Goal: Task Accomplishment & Management: Manage account settings

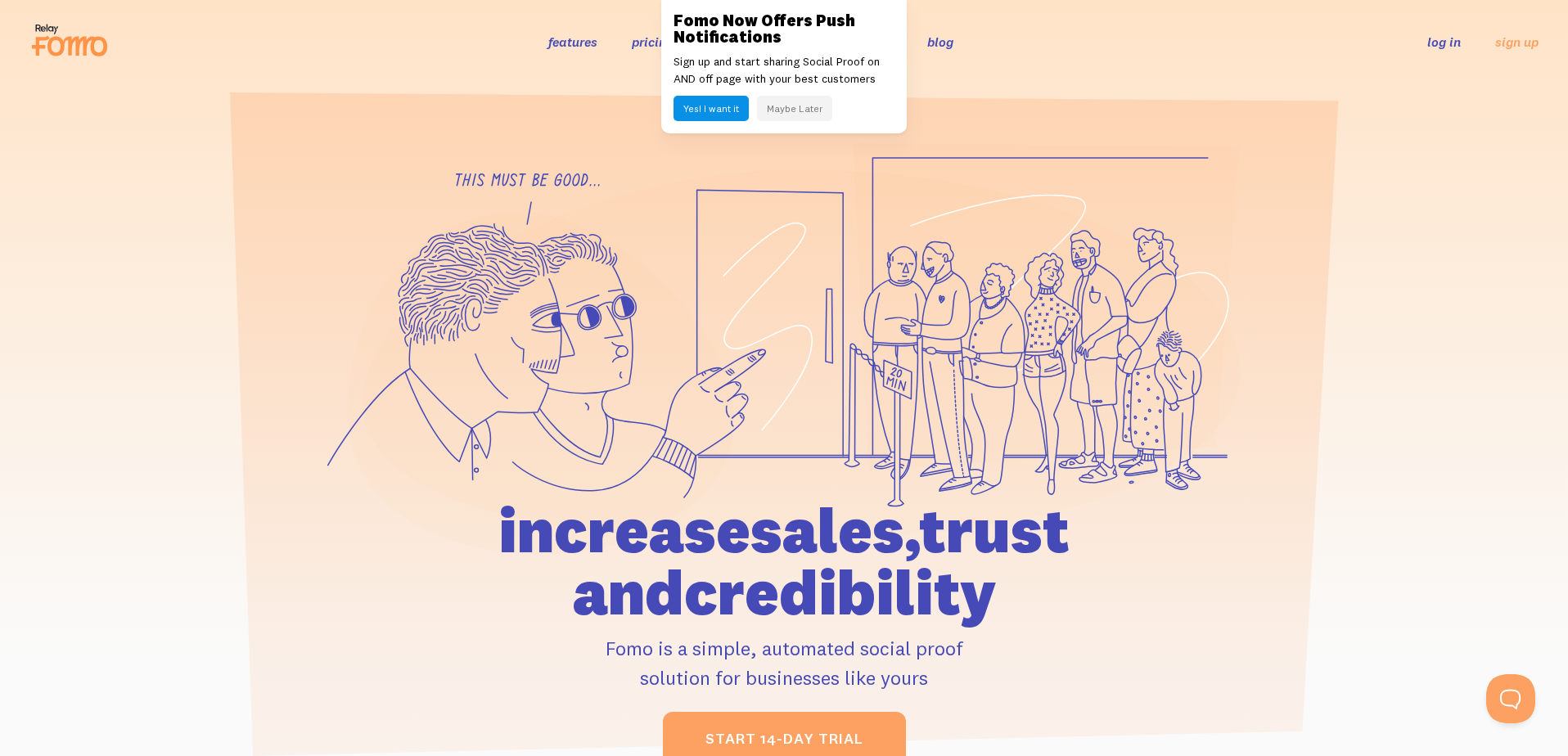
click at [1445, 45] on link "log in" at bounding box center [1443, 42] width 34 height 16
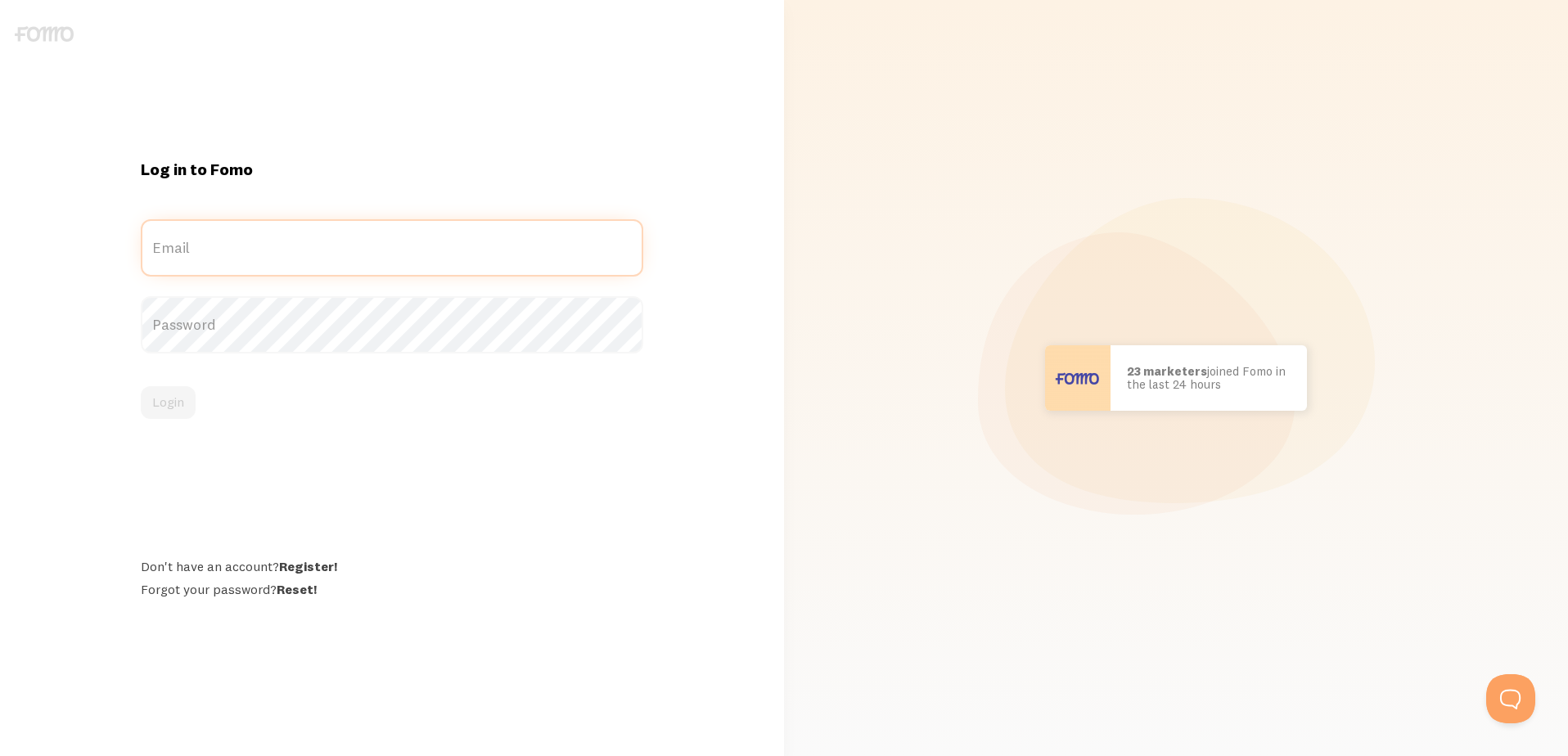
type input "[PERSON_NAME][EMAIL_ADDRESS][DOMAIN_NAME]"
click at [236, 333] on label "Password" at bounding box center [392, 325] width 503 height 57
click at [179, 398] on button "Login" at bounding box center [168, 402] width 54 height 33
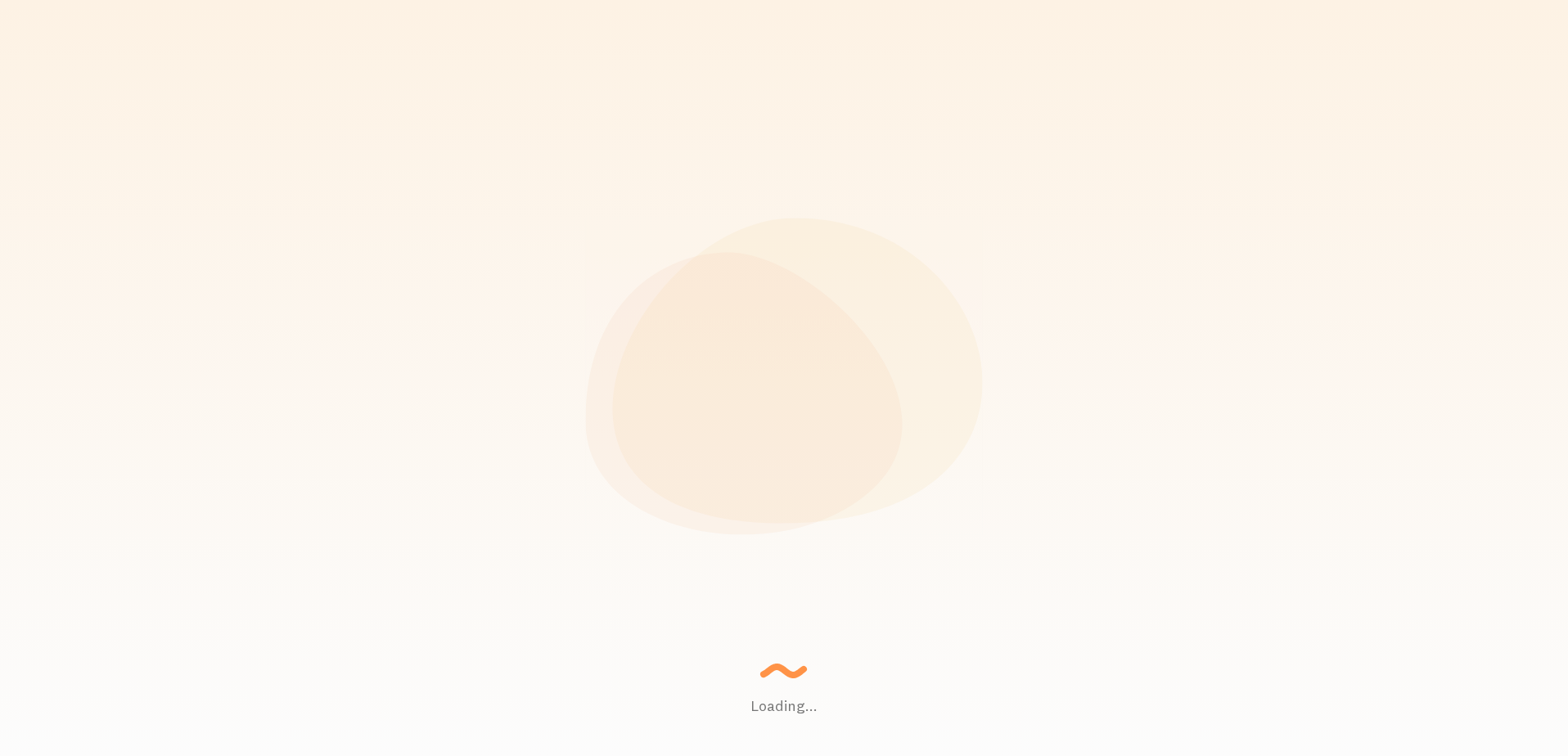
click at [179, 398] on div "Loading... Setting up a seamless experience... - [GEOGRAPHIC_DATA] Gathering da…" at bounding box center [784, 378] width 1568 height 756
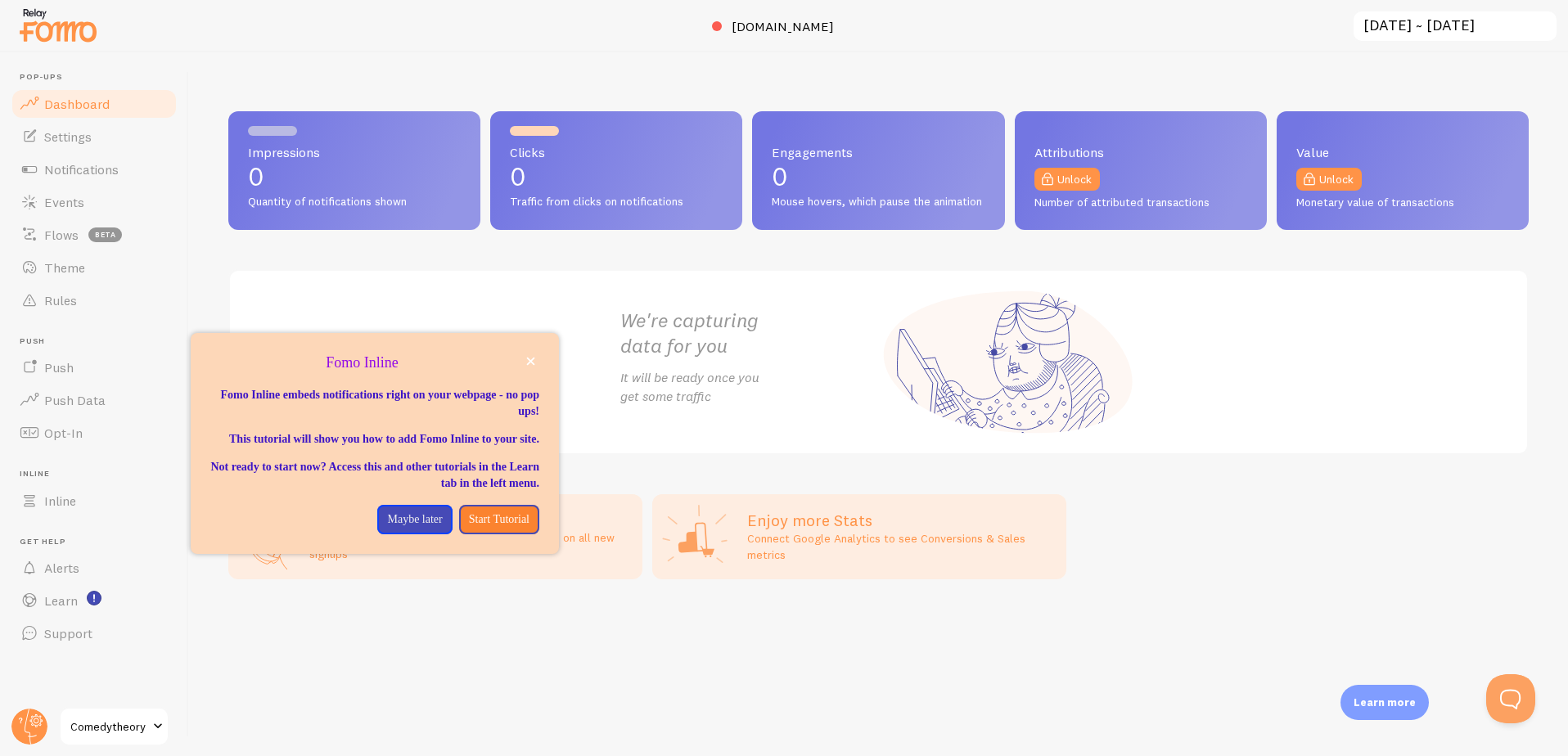
click at [148, 723] on span at bounding box center [158, 727] width 20 height 20
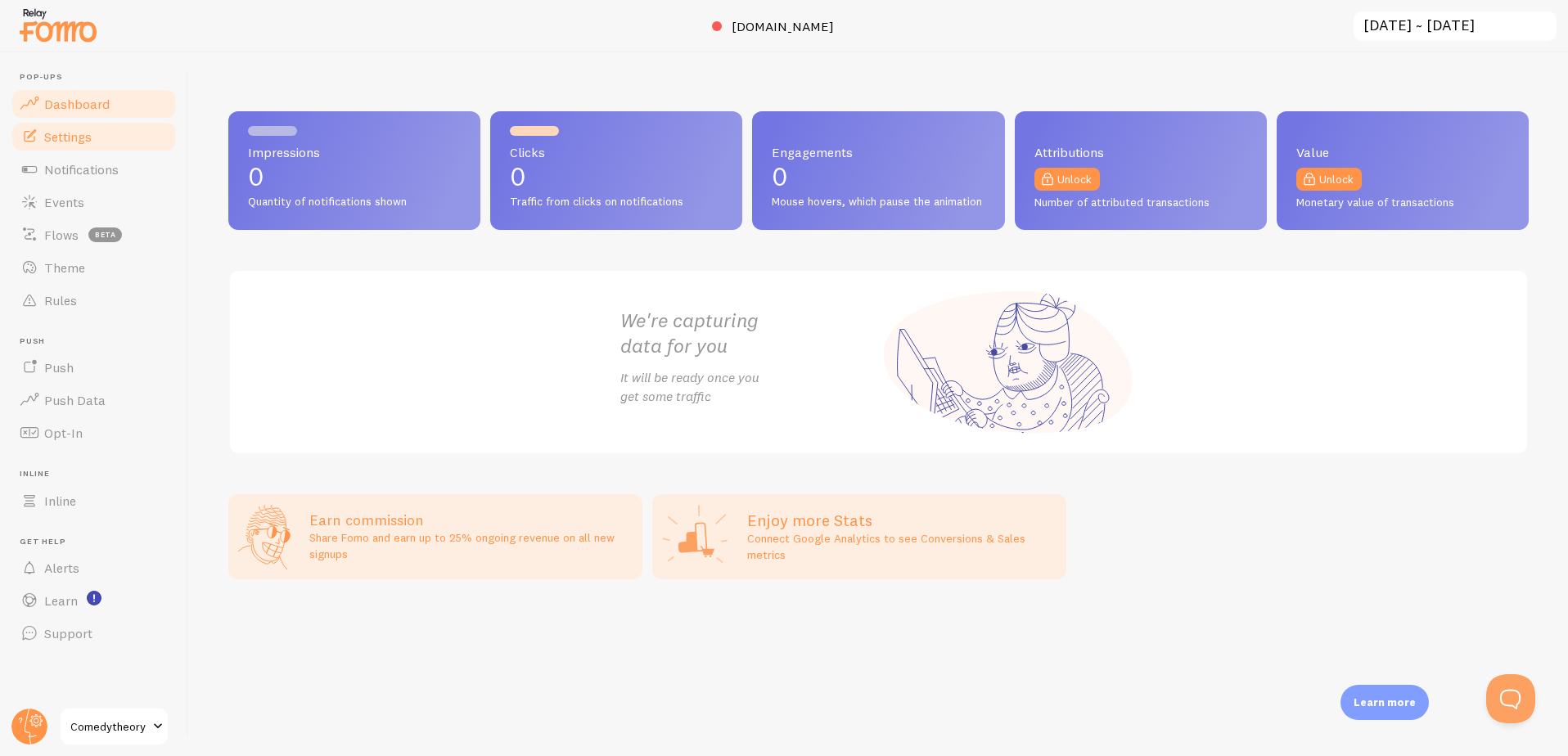
click at [73, 139] on span "Settings" at bounding box center [68, 137] width 47 height 16
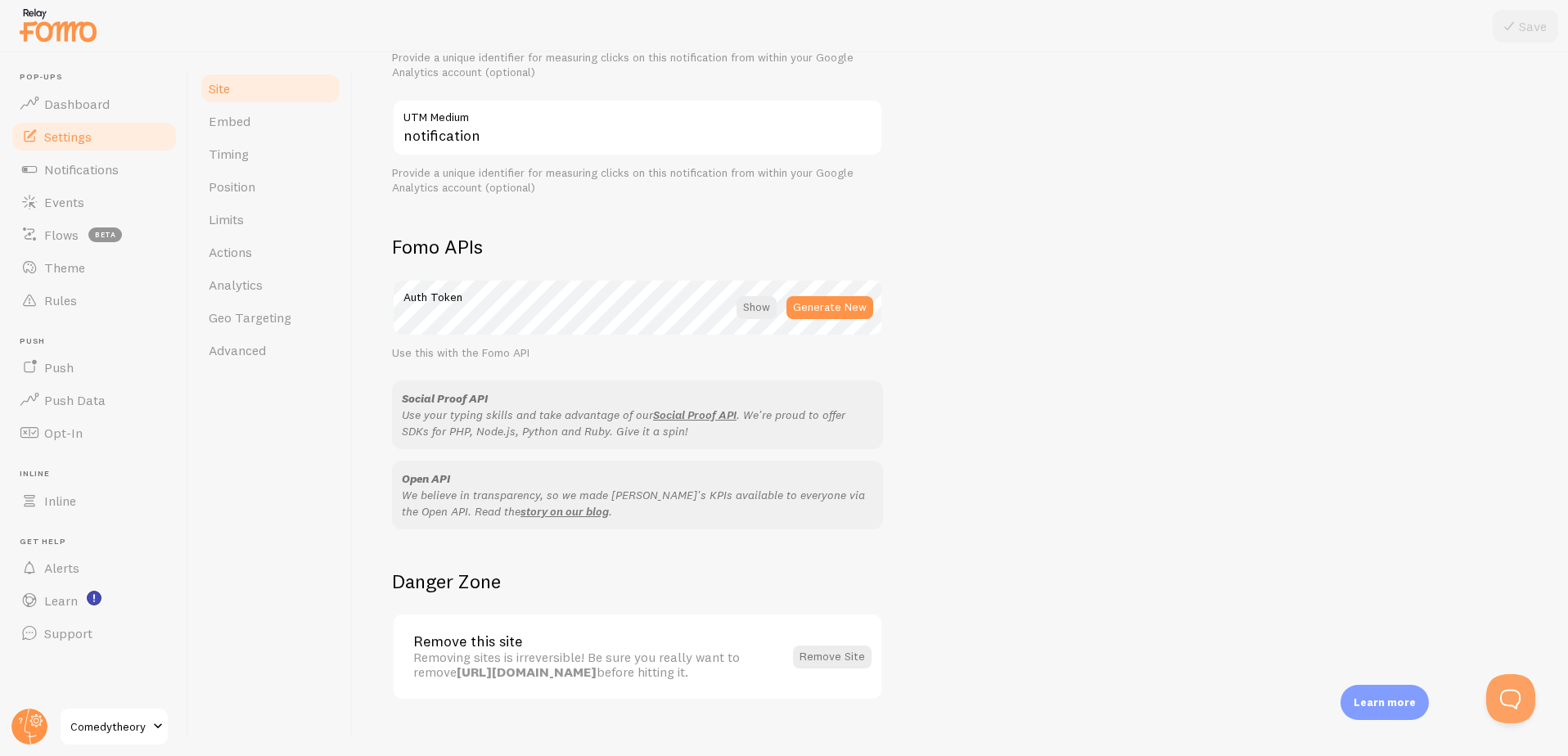
scroll to position [789, 0]
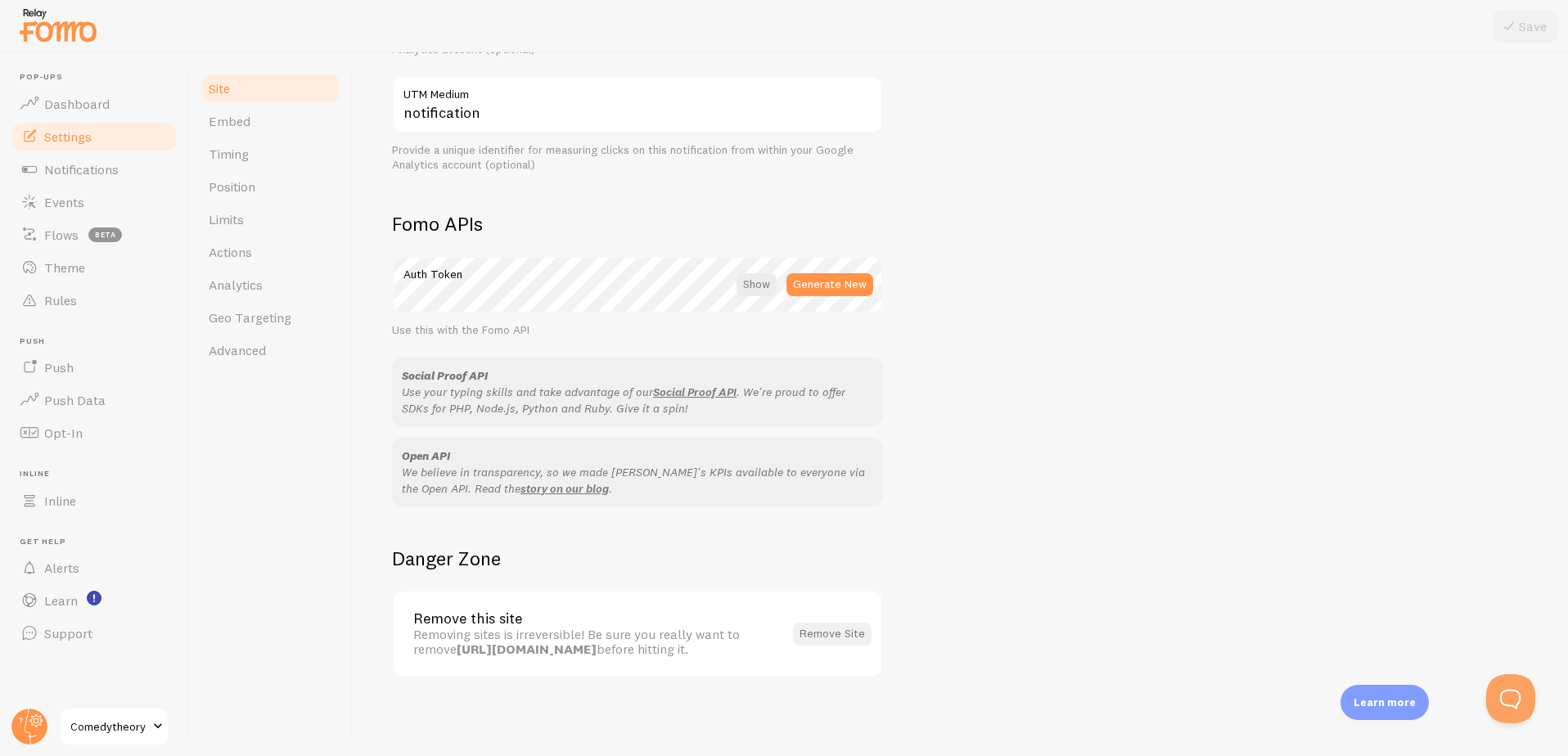
click at [826, 625] on button "Remove Site" at bounding box center [832, 634] width 79 height 23
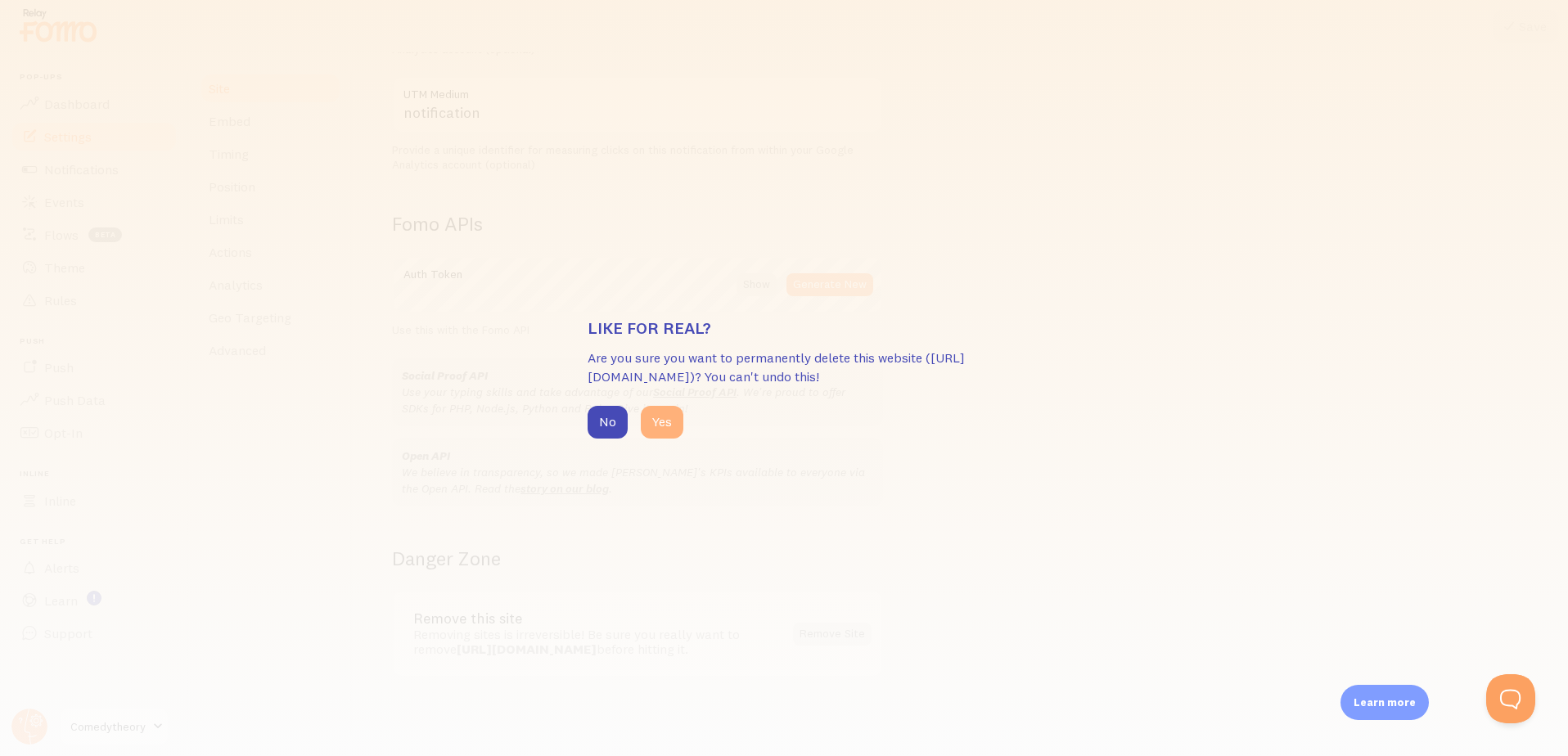
click at [659, 431] on button "Yes" at bounding box center [662, 422] width 43 height 33
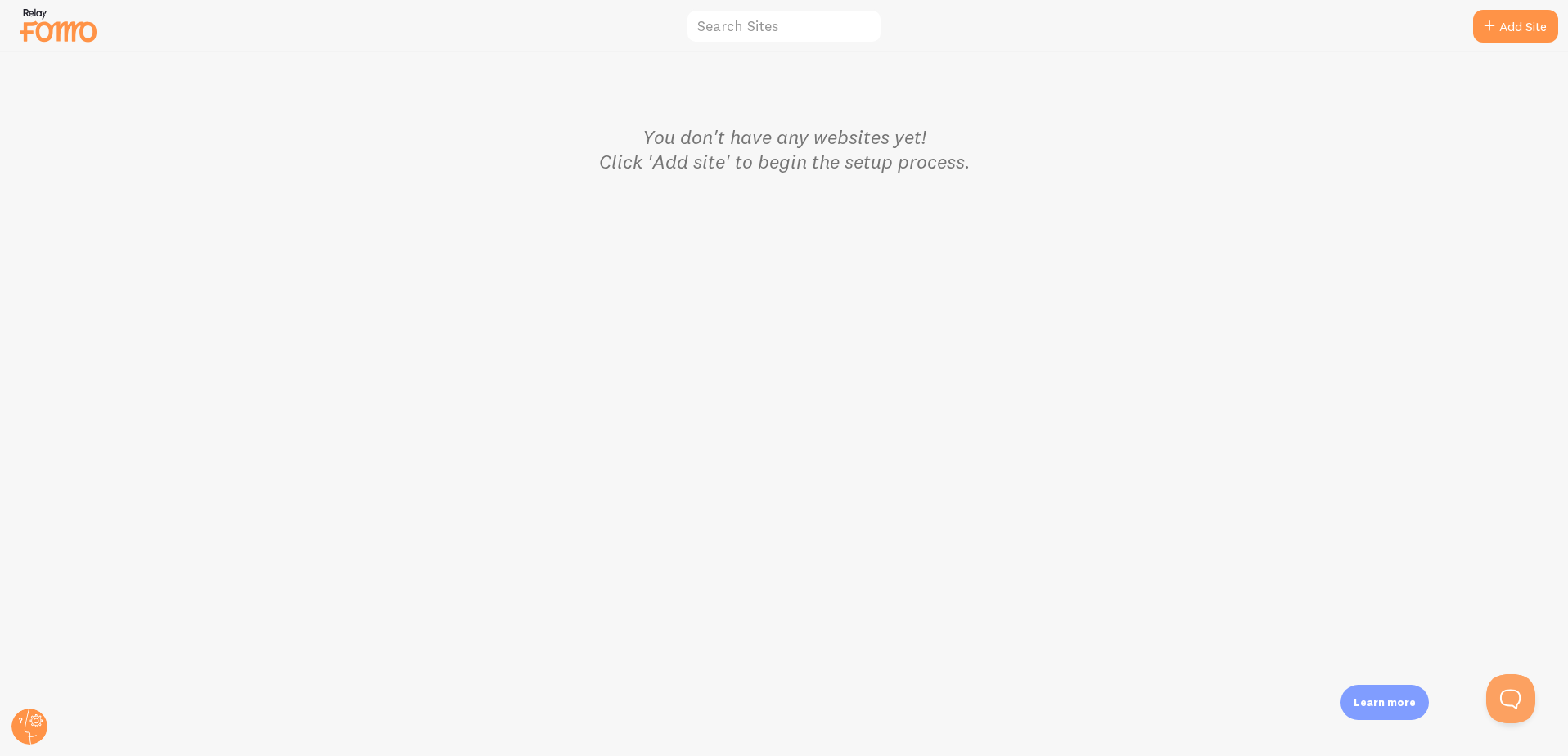
click at [62, 34] on img at bounding box center [58, 25] width 82 height 42
click at [15, 728] on circle at bounding box center [30, 727] width 36 height 36
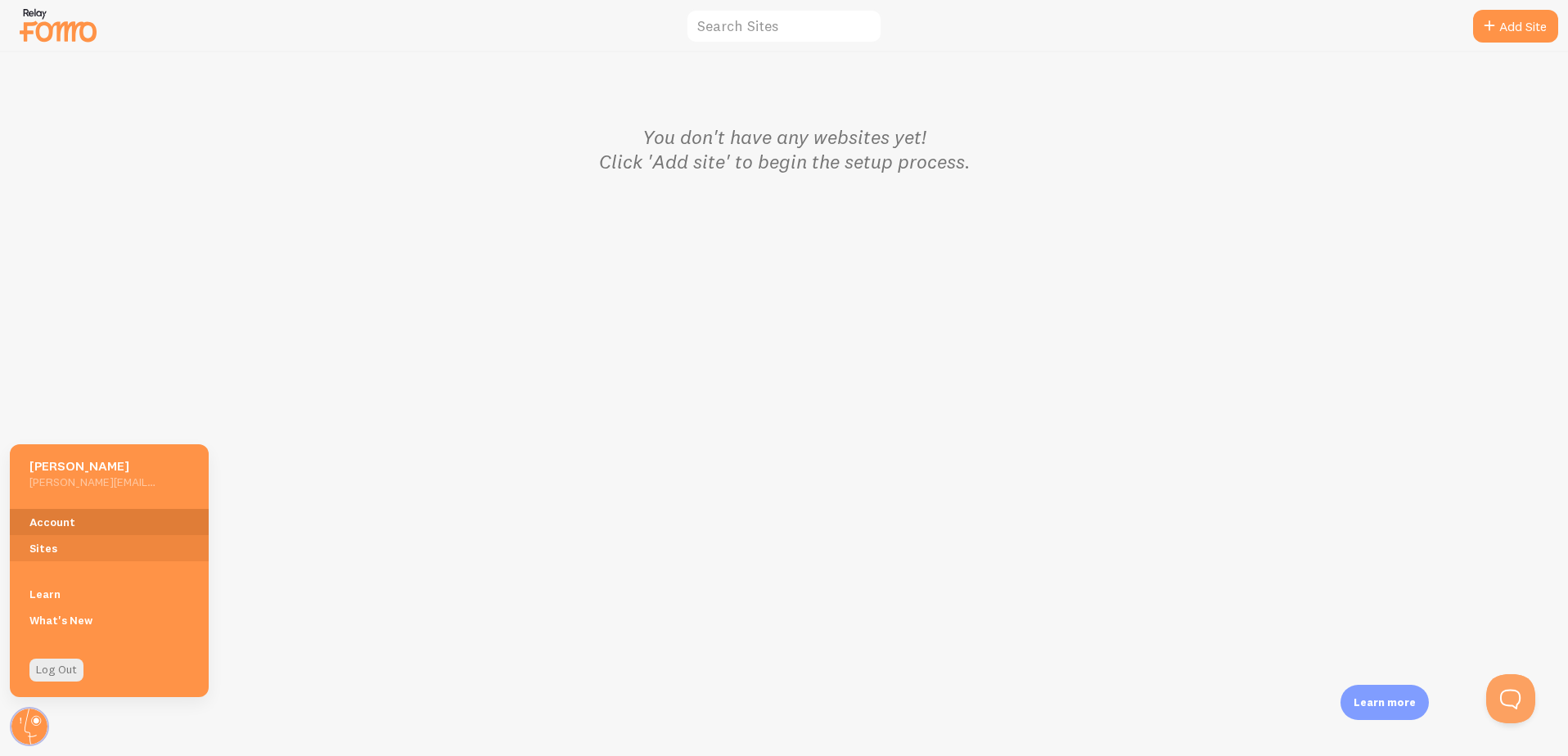
click at [56, 525] on link "Account" at bounding box center [109, 521] width 198 height 26
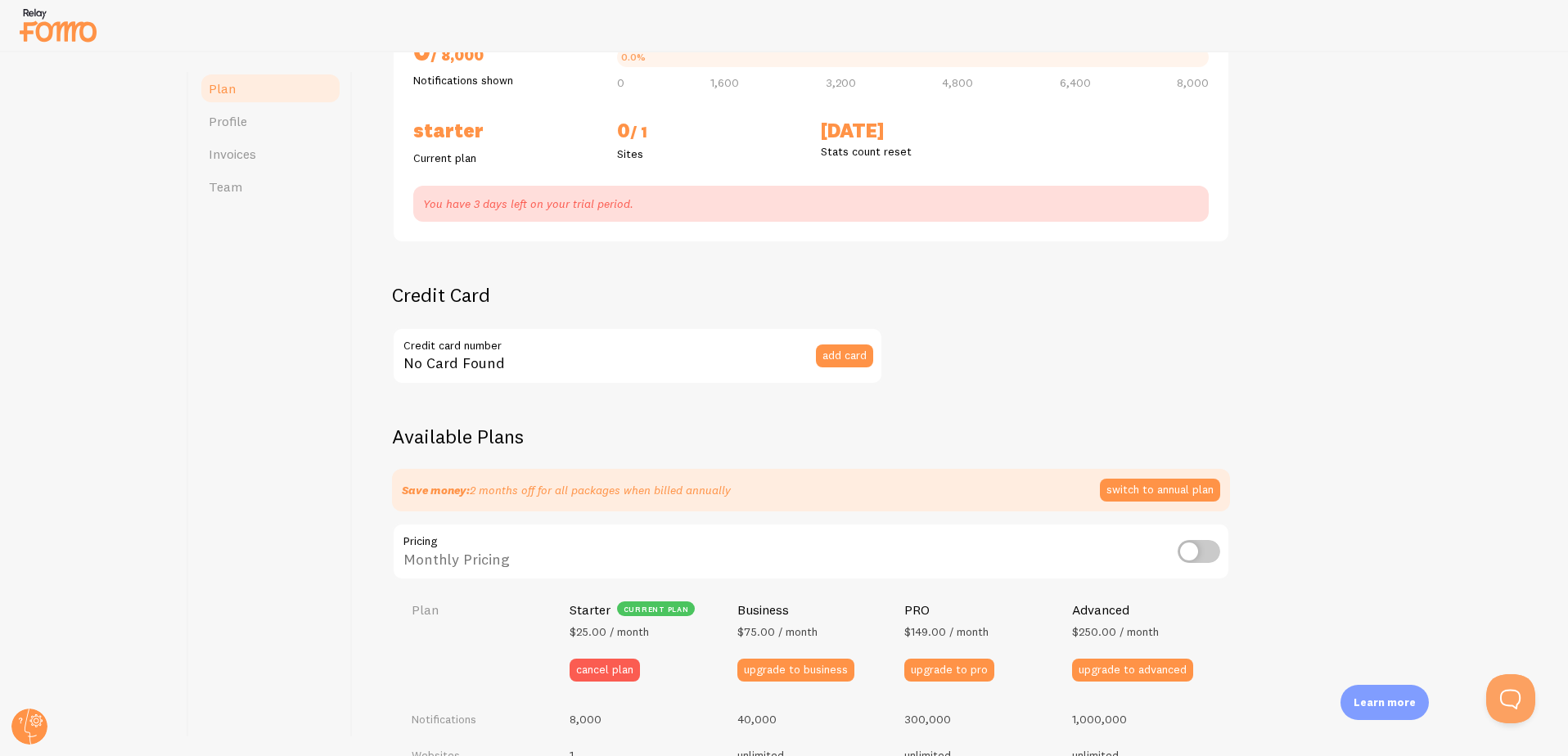
scroll to position [334, 0]
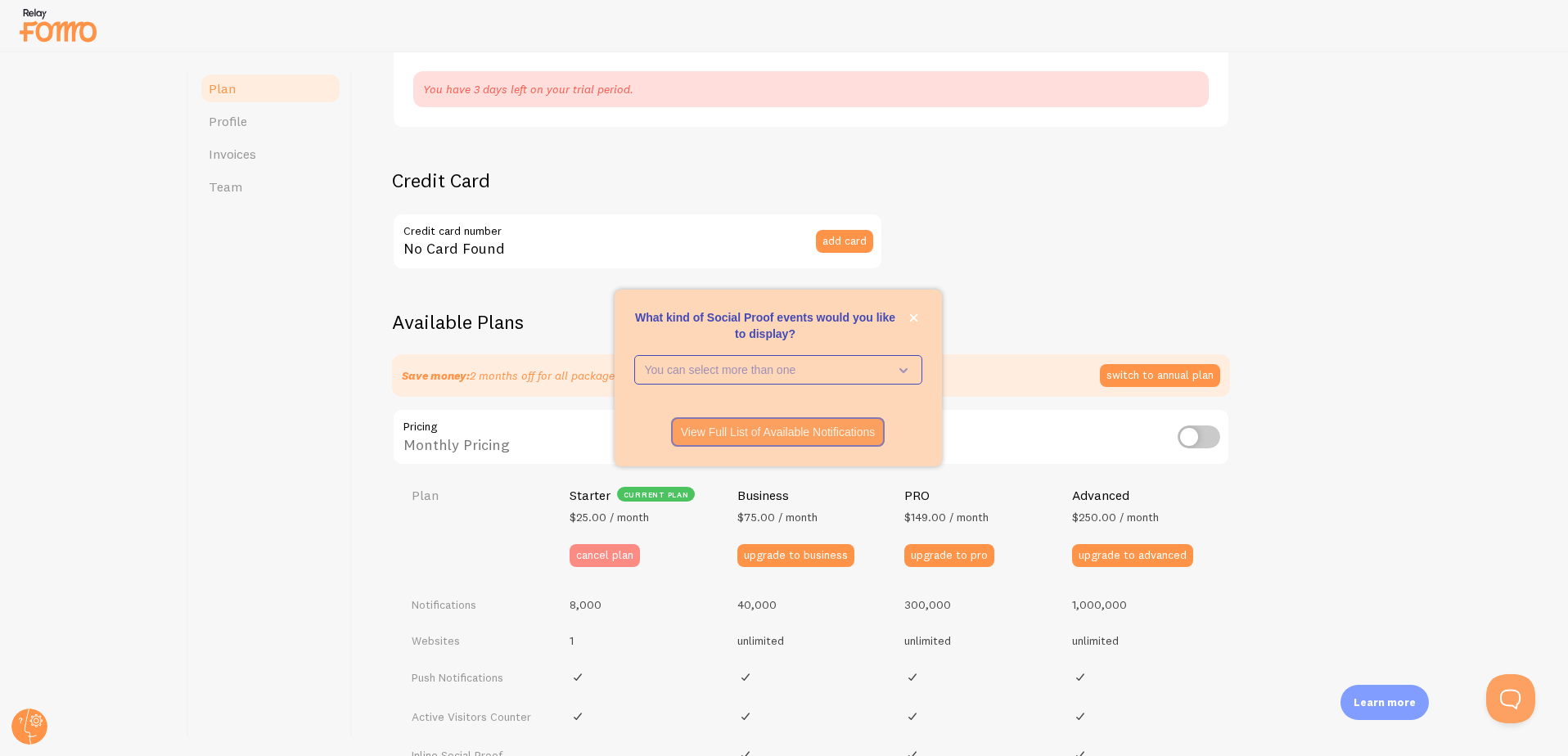
click at [578, 559] on button "cancel plan" at bounding box center [605, 555] width 71 height 23
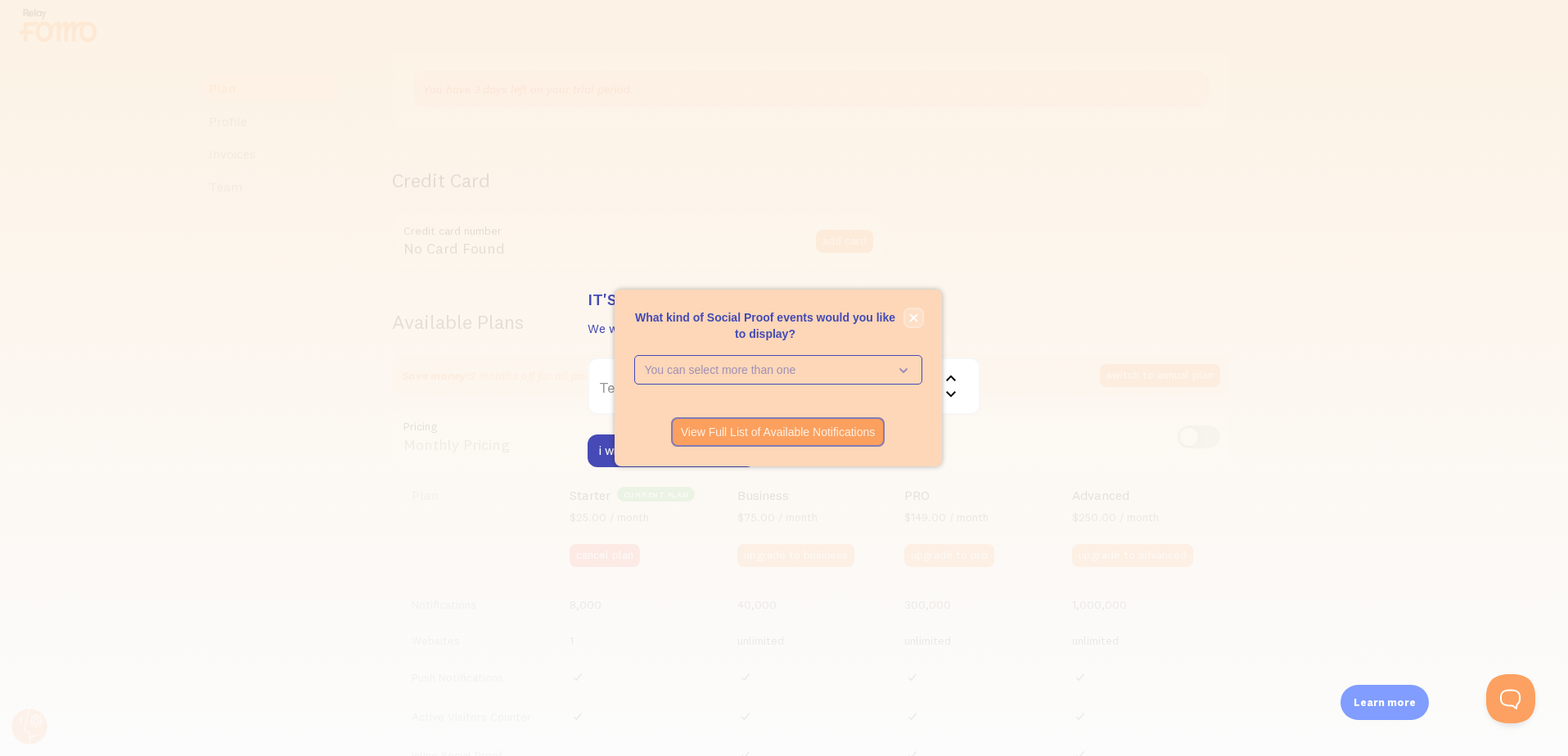
click at [915, 314] on icon "close," at bounding box center [914, 318] width 9 height 9
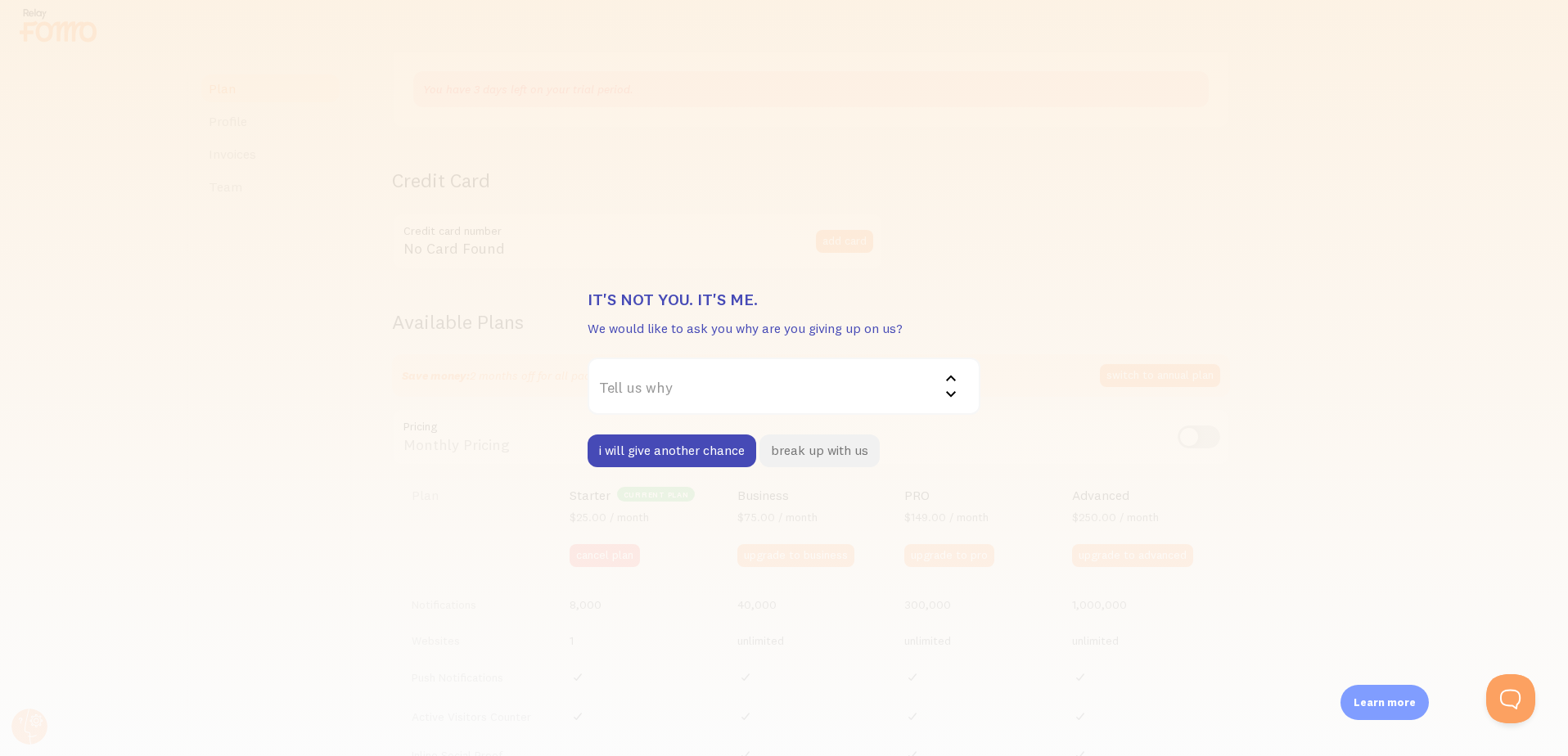
click at [811, 442] on button "break up with us" at bounding box center [819, 451] width 121 height 33
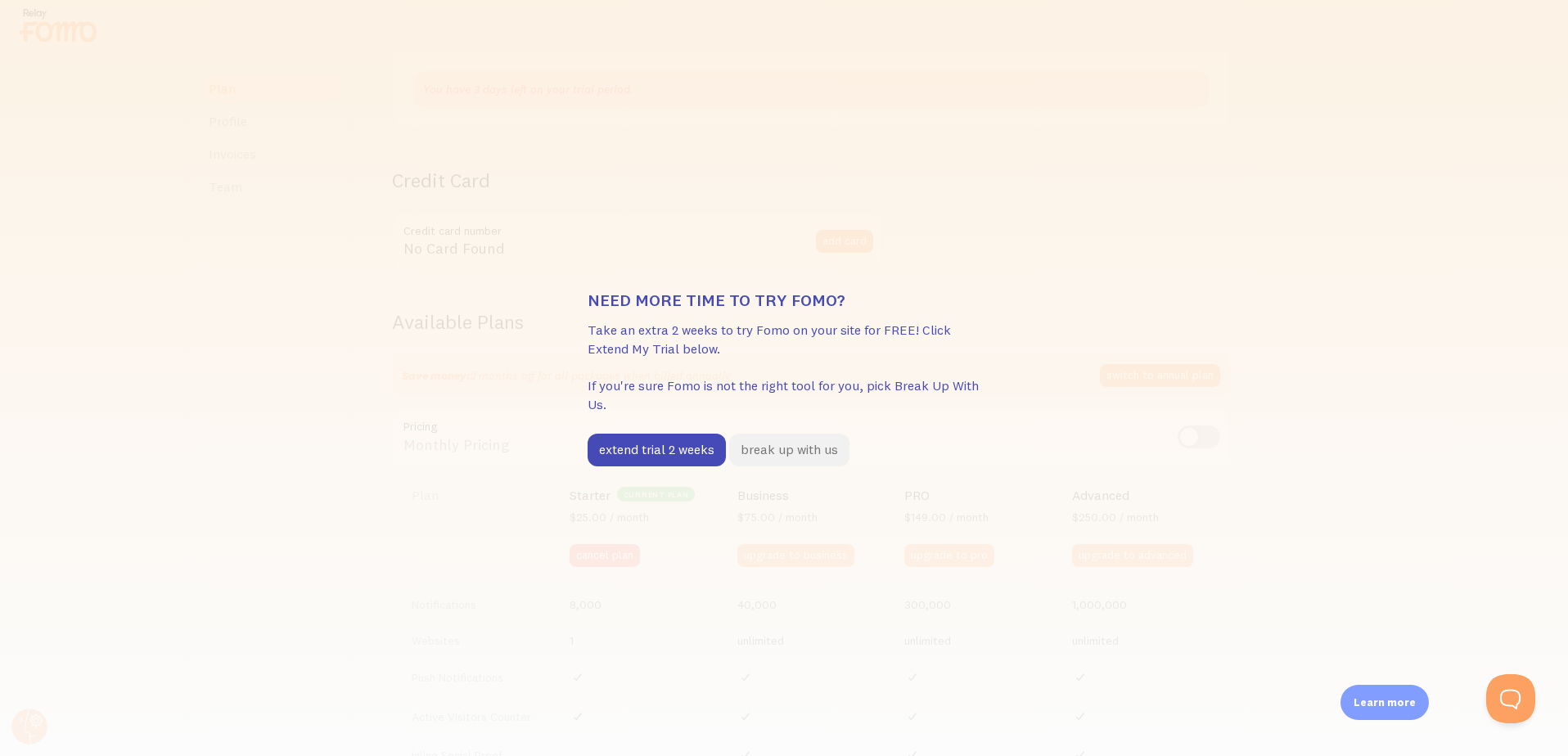
click at [767, 450] on button "break up with us" at bounding box center [789, 450] width 121 height 33
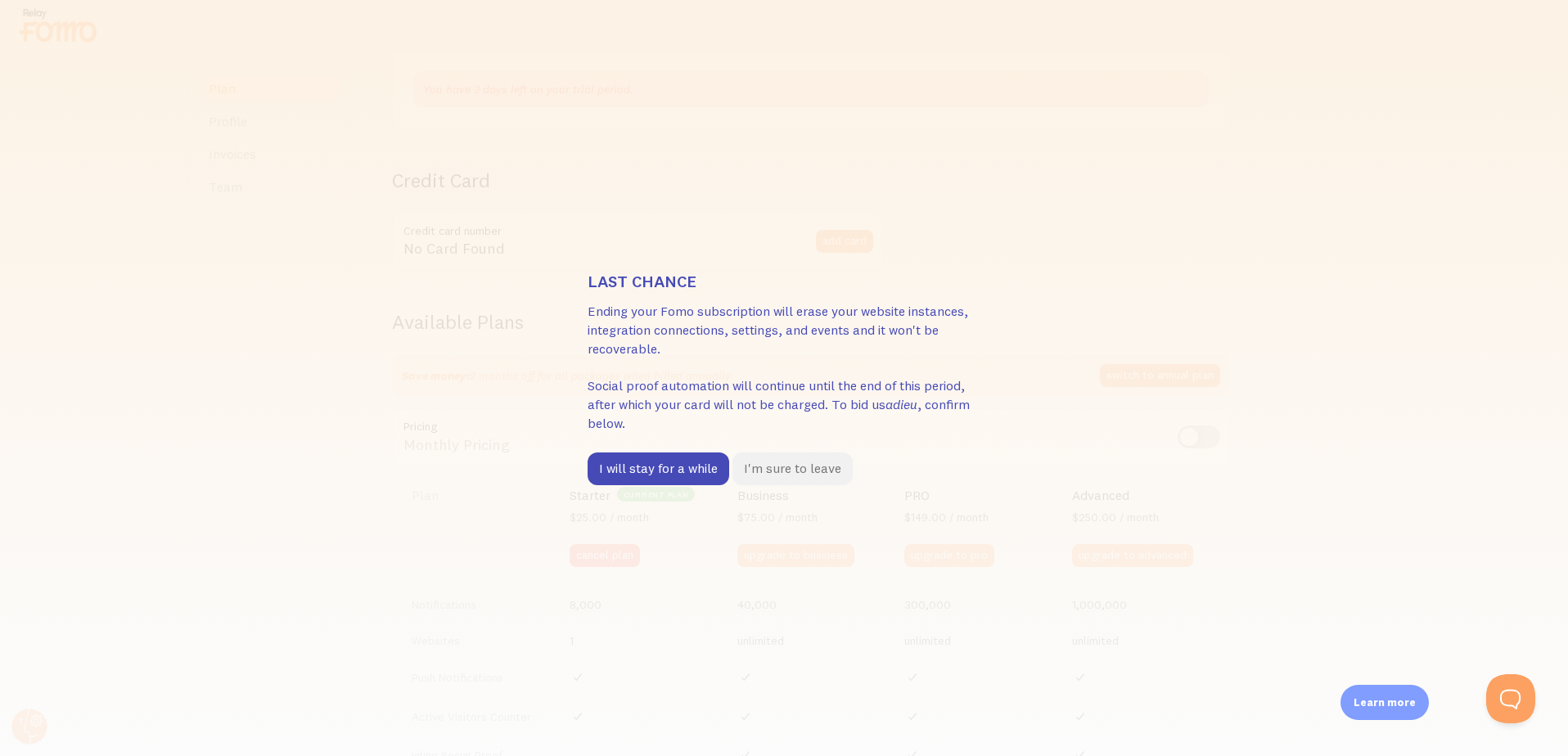
click at [819, 466] on button "I'm sure to leave" at bounding box center [792, 469] width 121 height 33
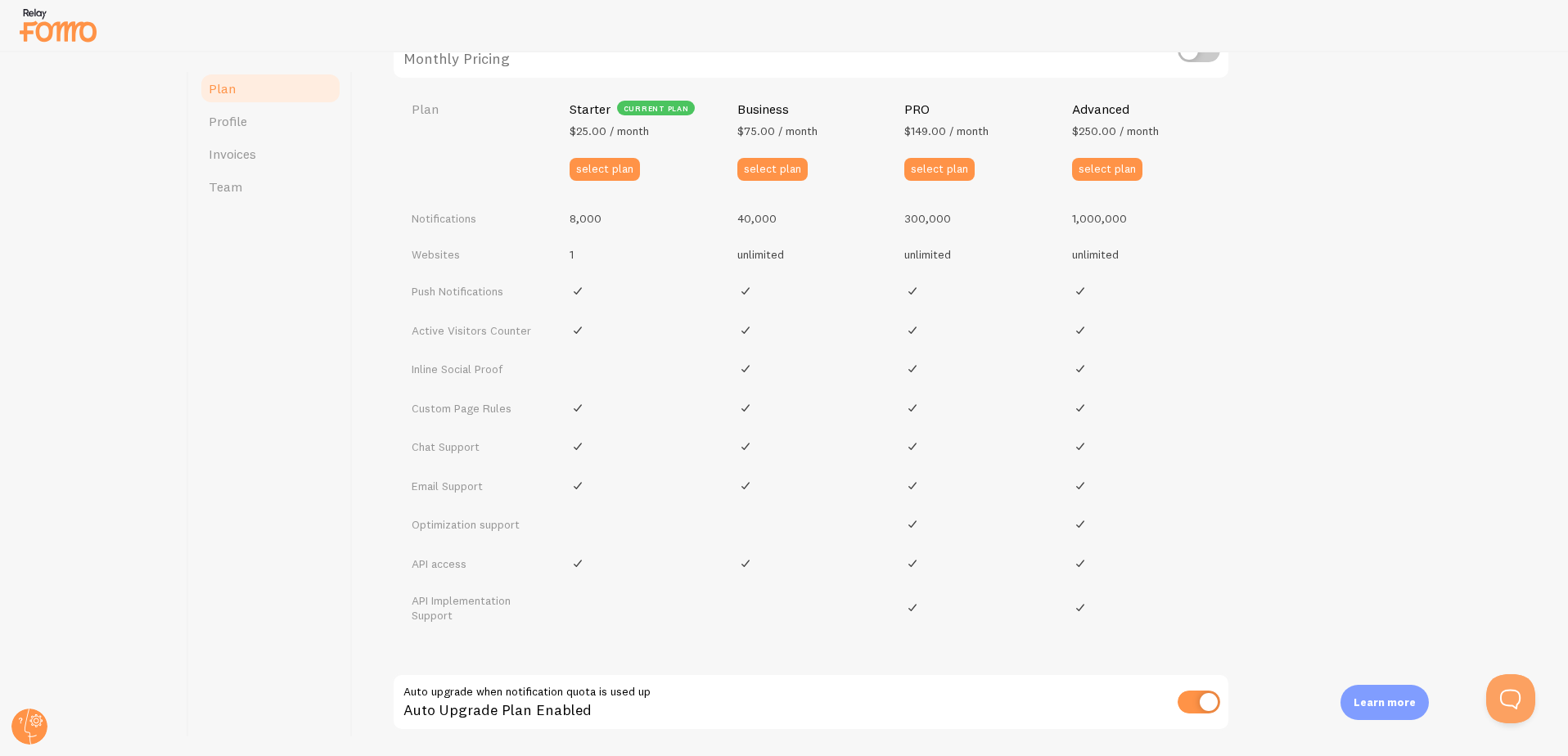
scroll to position [844, 0]
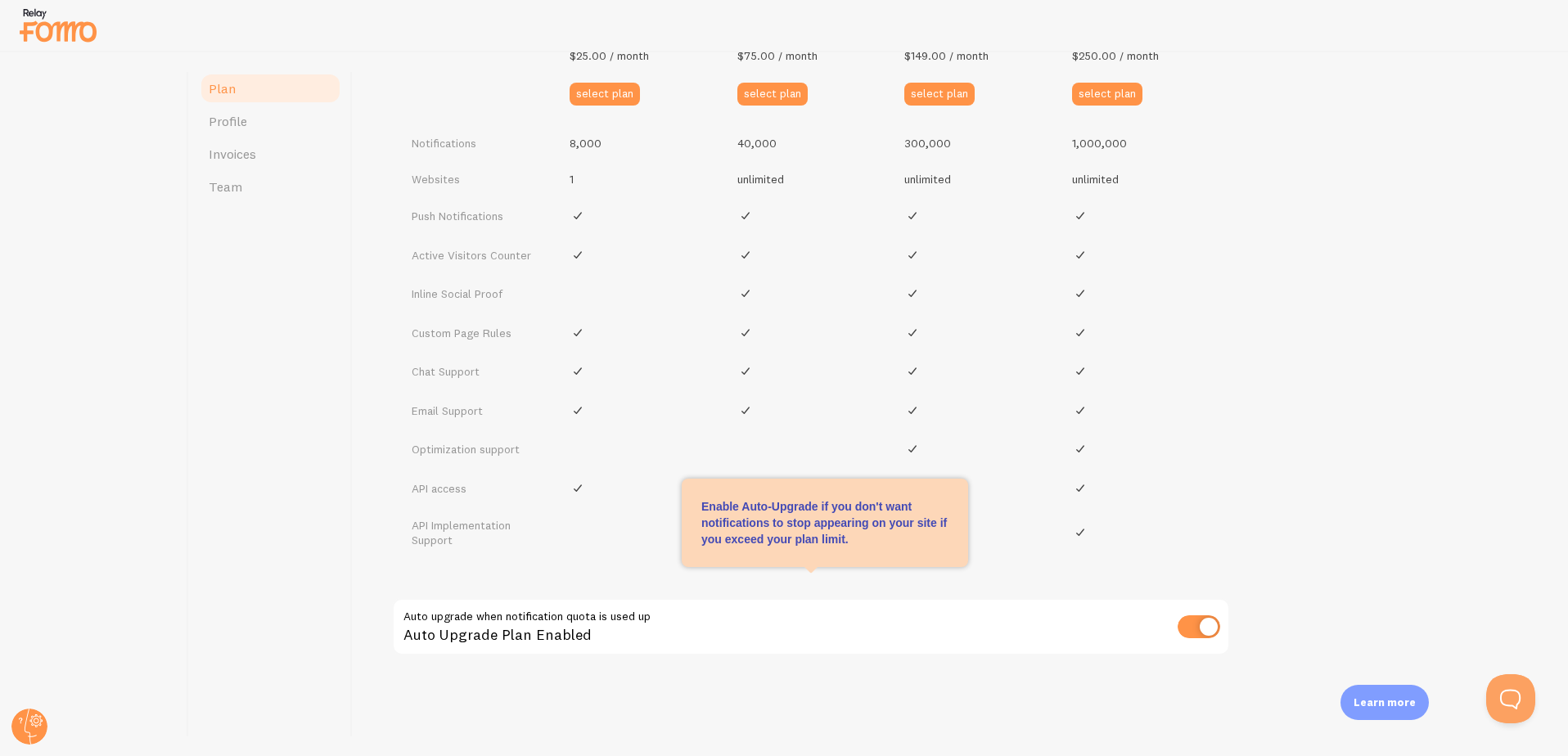
click at [1198, 627] on input "checkbox" at bounding box center [1198, 626] width 43 height 23
checkbox input "false"
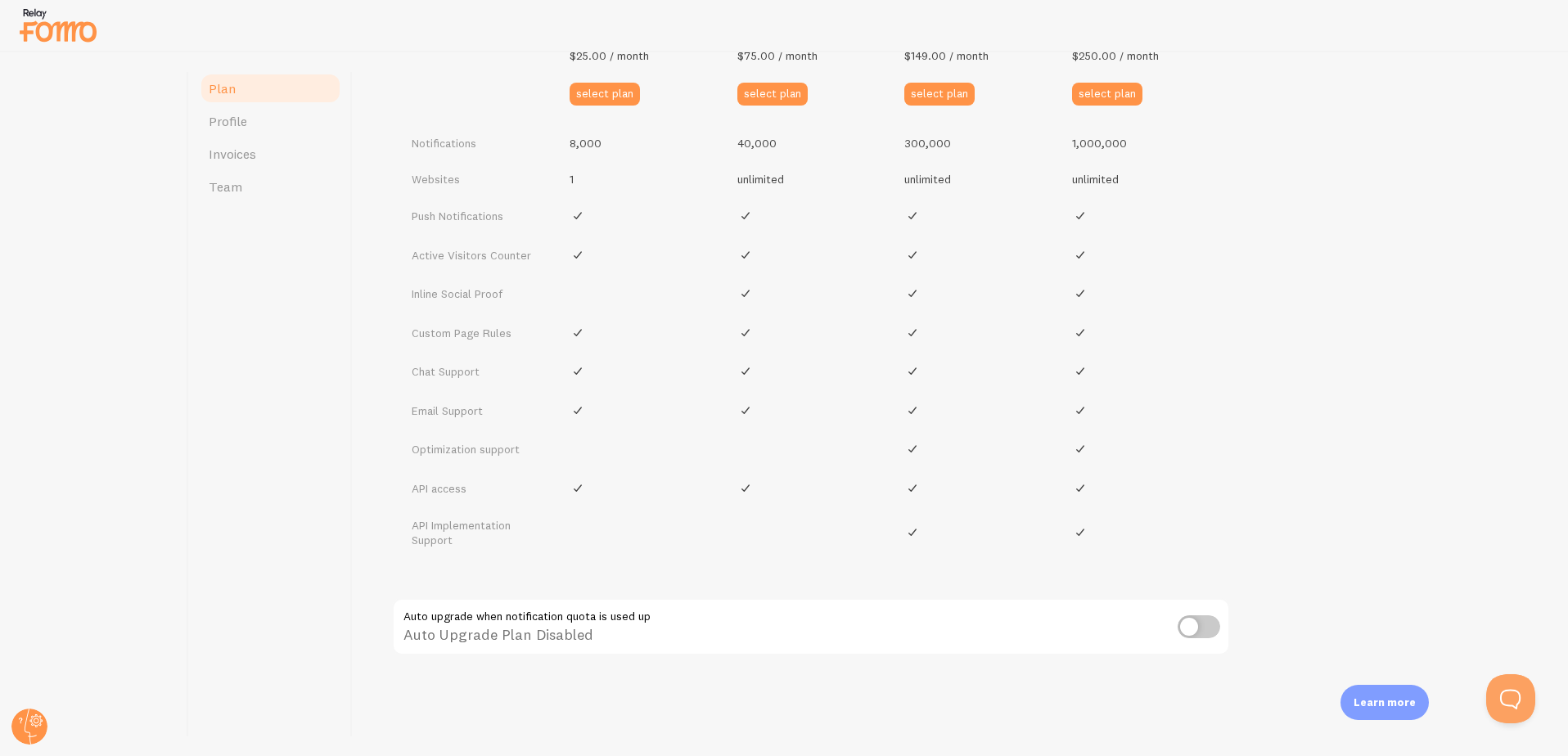
scroll to position [788, 0]
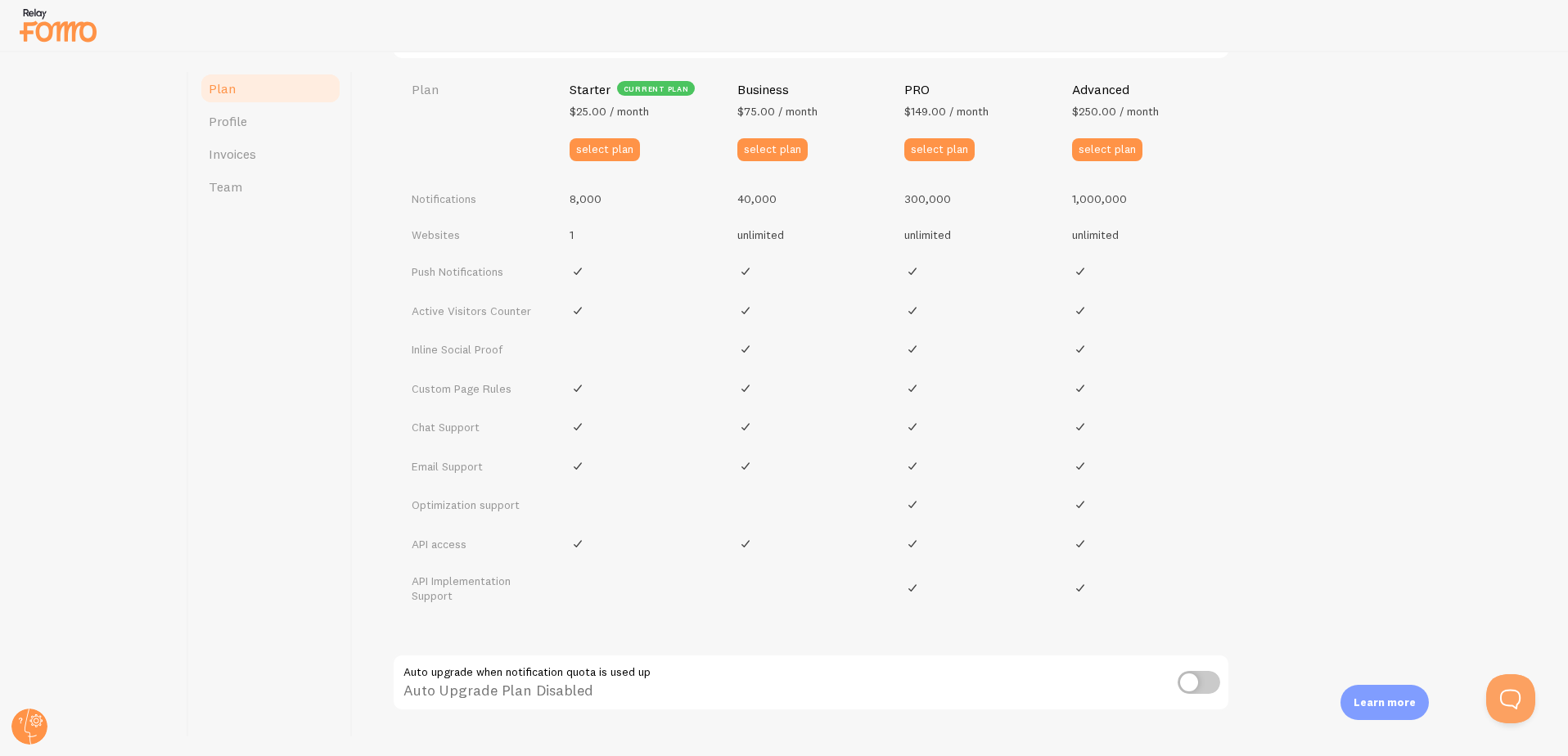
click at [276, 91] on link "Plan" at bounding box center [270, 88] width 143 height 33
click at [1503, 689] on button "Open Beacon popover" at bounding box center [1507, 695] width 49 height 49
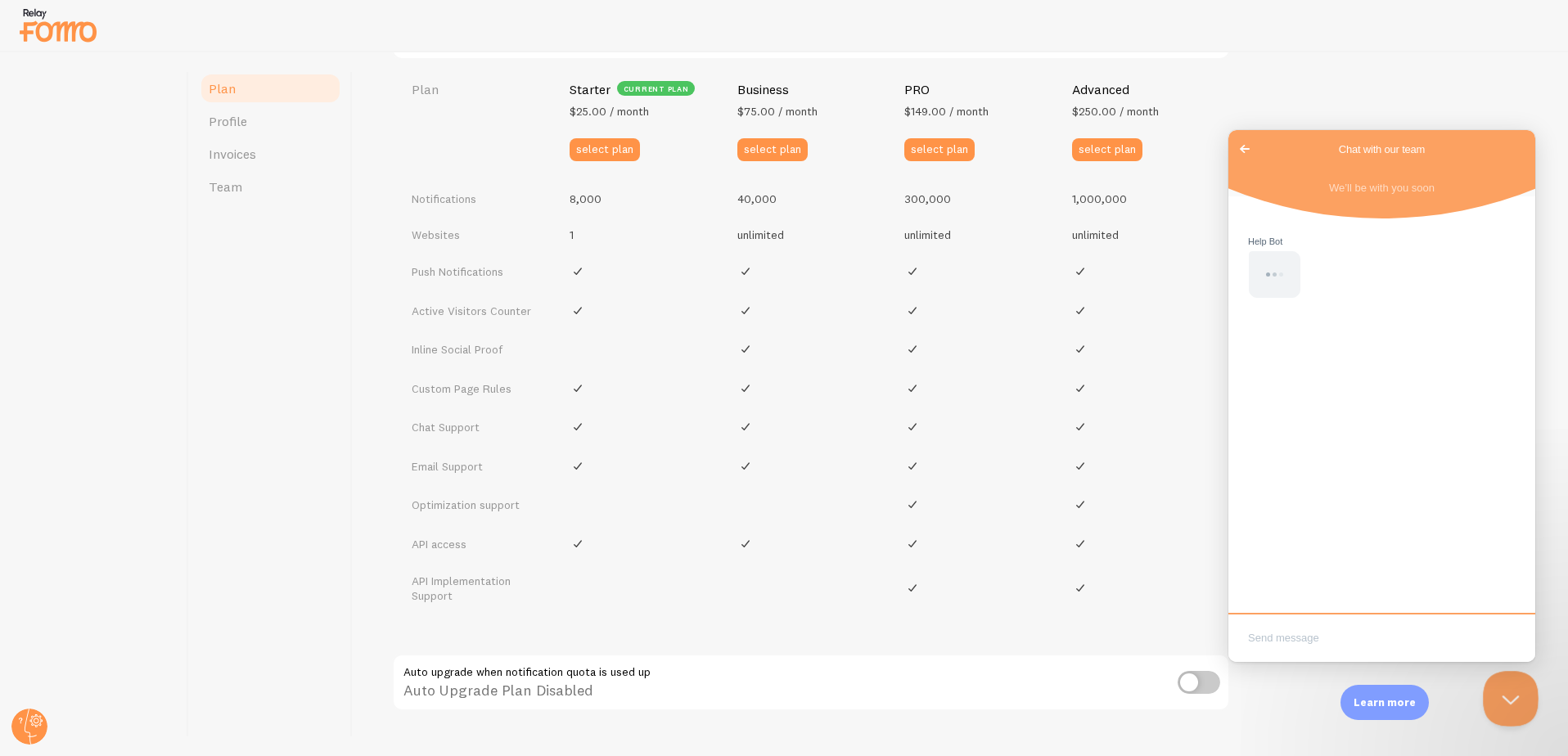
scroll to position [0, 0]
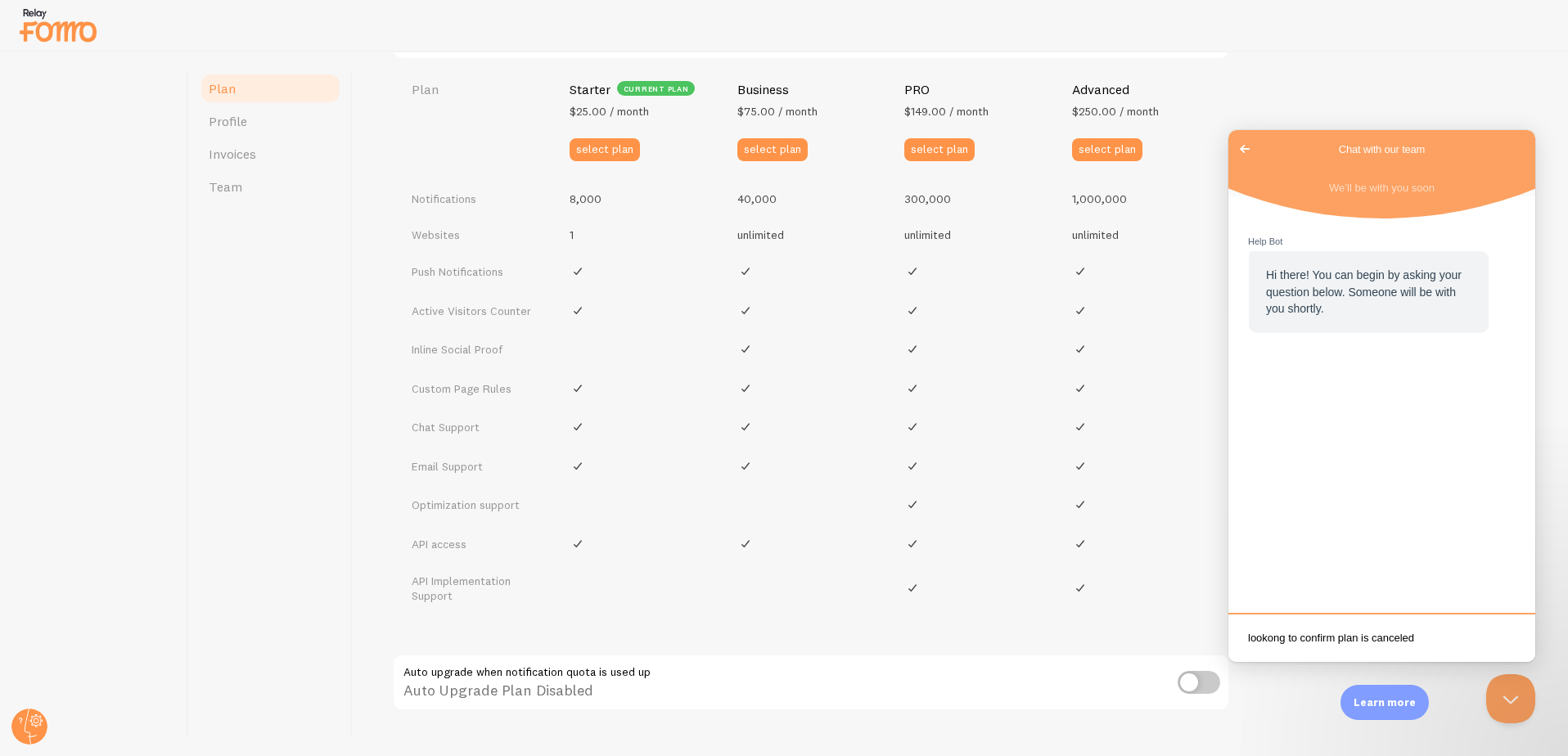
type textarea "lookong to confirm plan is canceled"
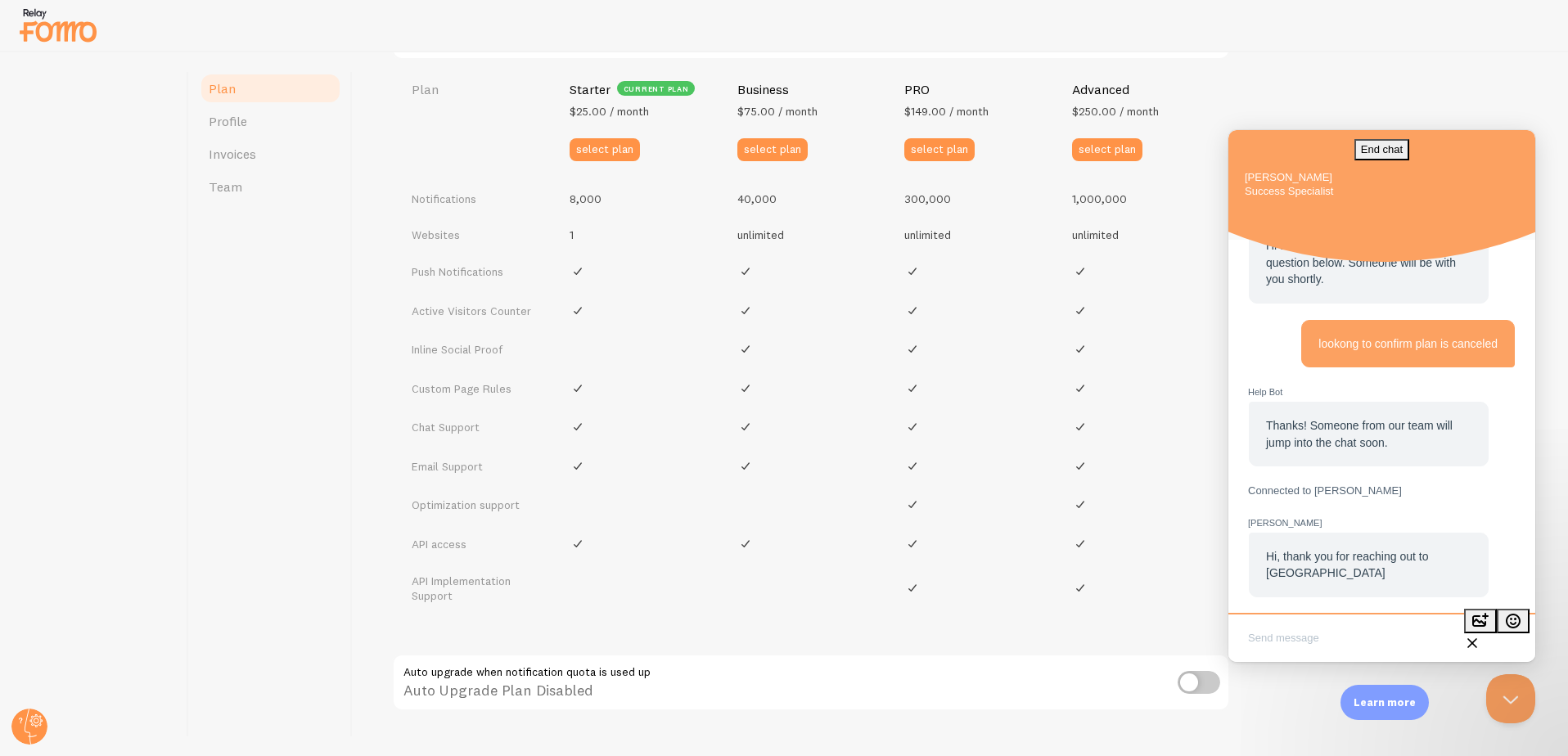
scroll to position [79, 0]
type textarea "yes"
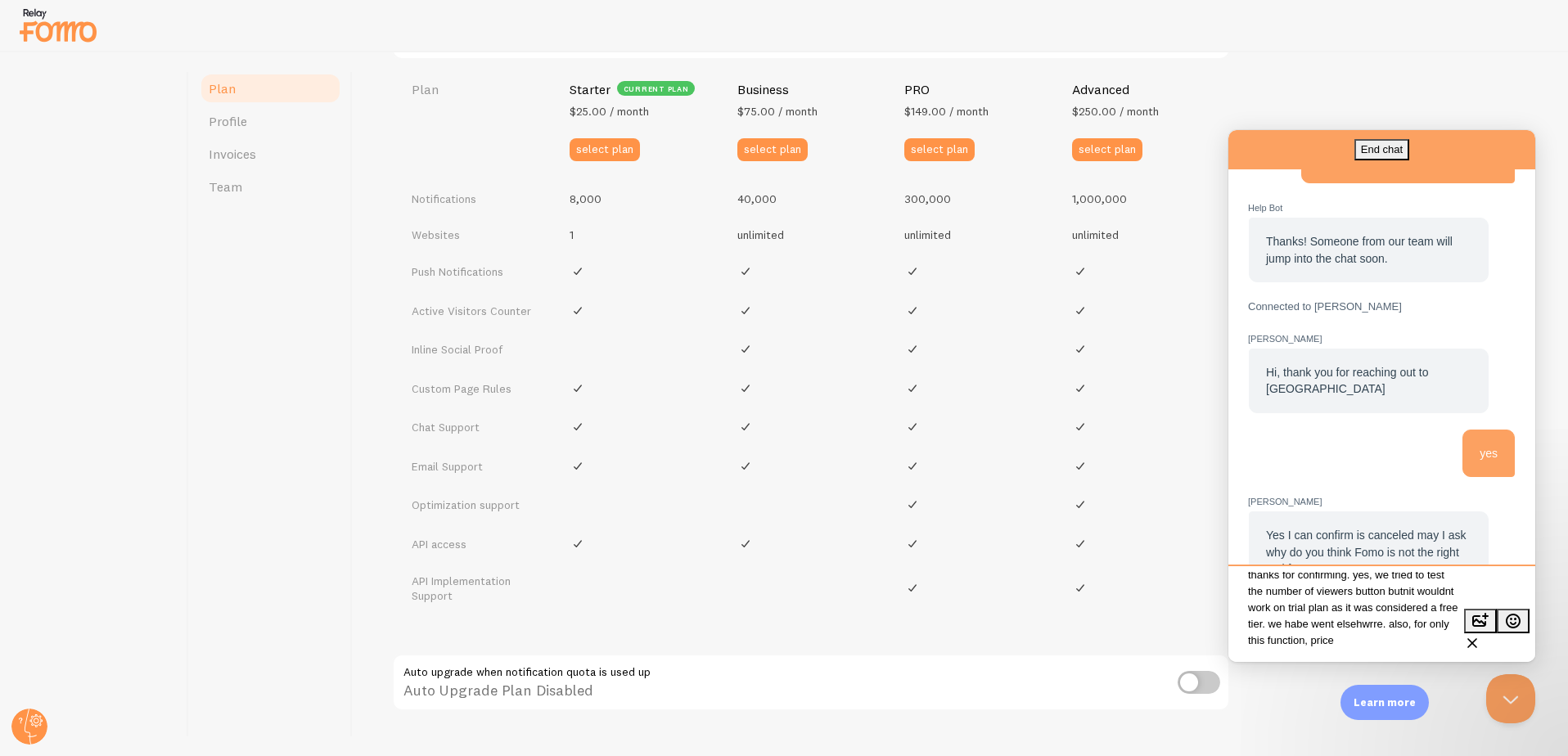
scroll to position [20, 0]
type textarea "thanks for confirming. yes, we tried to test the number of viewers button butni…"
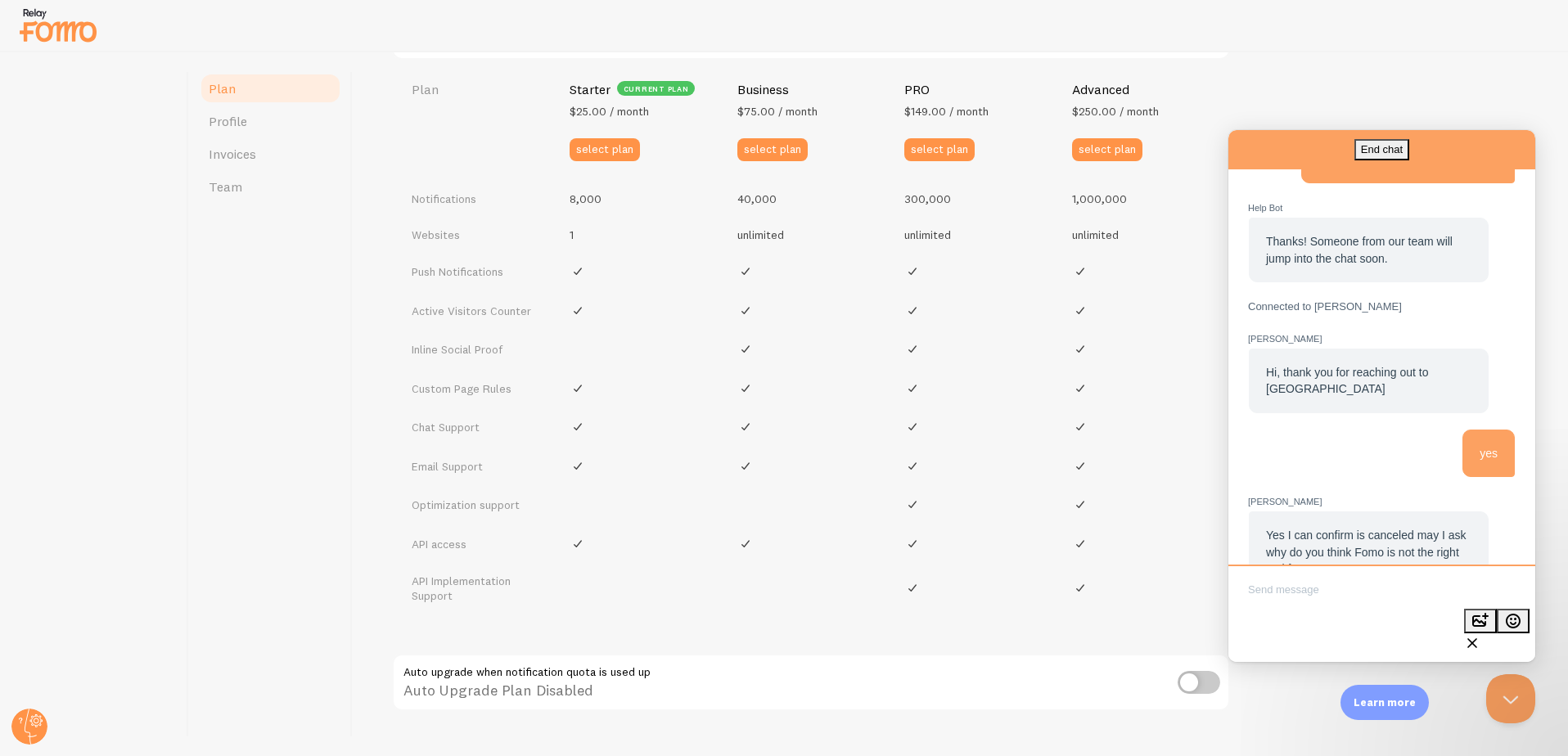
scroll to position [337, 0]
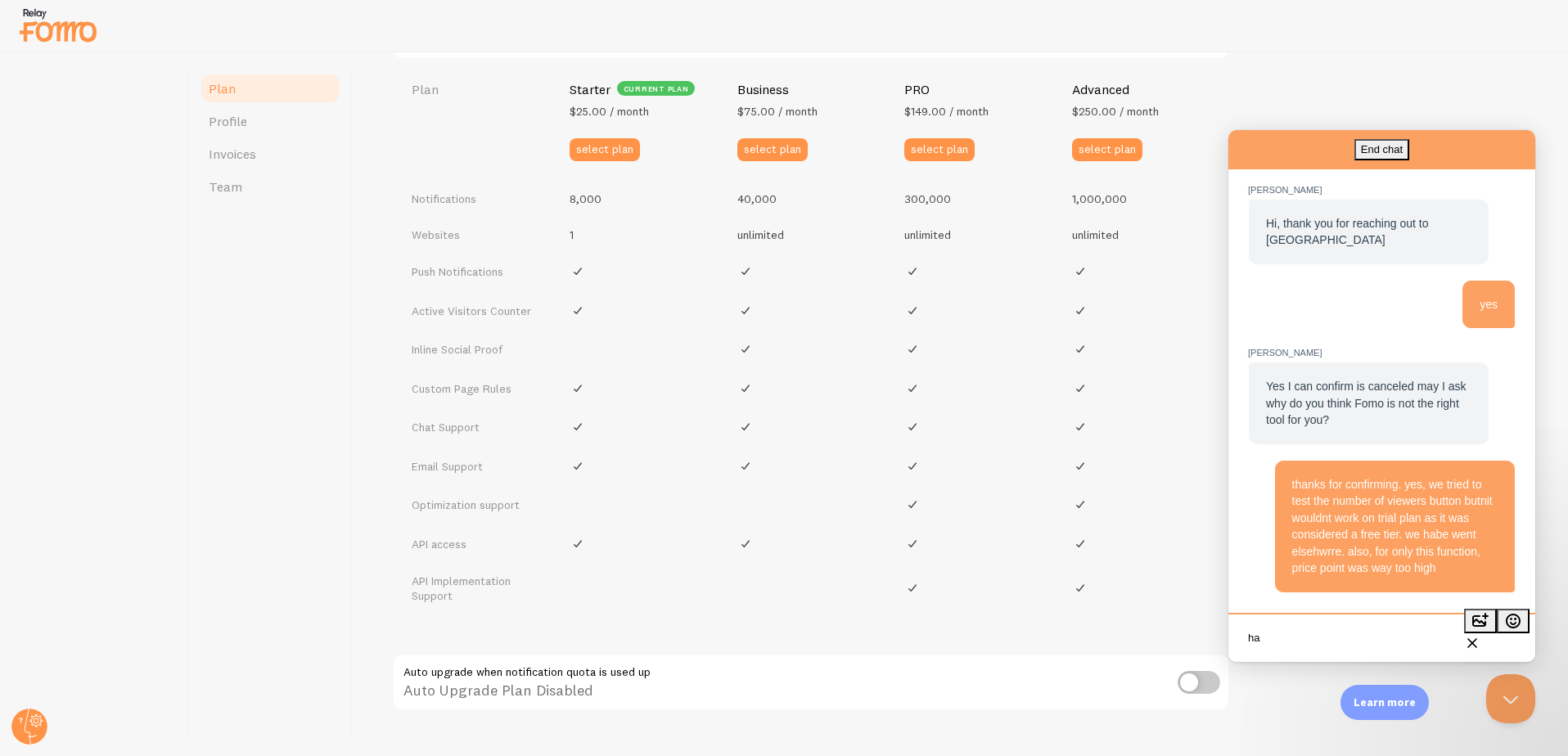
type textarea "h"
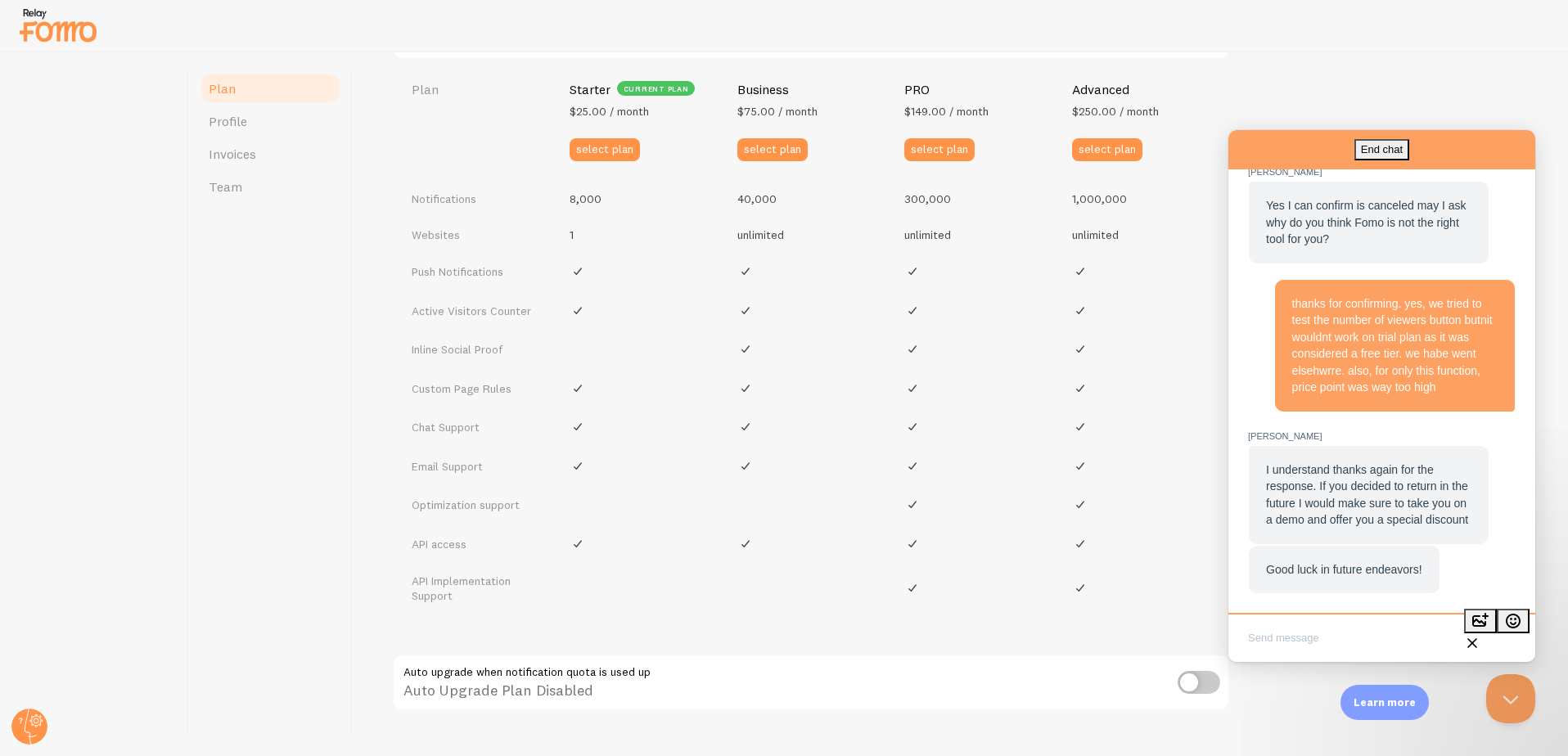
scroll to position [685, 0]
